Goal: Task Accomplishment & Management: Use online tool/utility

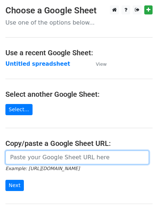
click at [18, 156] on input "url" at bounding box center [76, 158] width 143 height 14
paste input "[URL][DOMAIN_NAME]"
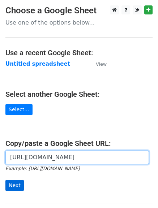
type input "[URL][DOMAIN_NAME]"
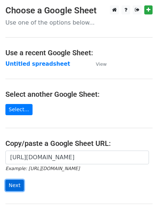
scroll to position [0, 0]
click at [16, 184] on input "Next" at bounding box center [14, 185] width 18 height 11
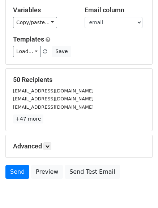
scroll to position [75, 0]
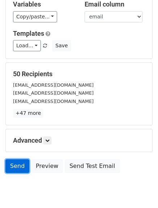
click at [18, 167] on link "Send" at bounding box center [17, 166] width 24 height 14
